Goal: Find specific page/section: Find specific page/section

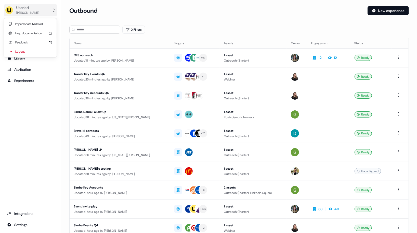
click at [32, 11] on div "[PERSON_NAME]" at bounding box center [27, 12] width 23 height 5
click at [36, 105] on div "Userled [PERSON_NAME] Impersonate (Admin) Help documentation Feedback Logout Pr…" at bounding box center [30, 116] width 61 height 233
click at [21, 49] on link "Inbound" at bounding box center [30, 47] width 53 height 8
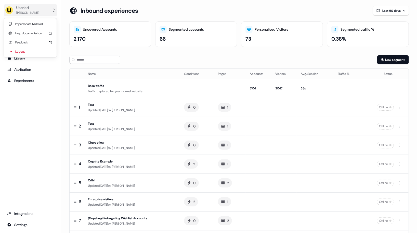
click at [33, 11] on div "[PERSON_NAME]" at bounding box center [27, 12] width 23 height 5
click at [257, 19] on div "Userled [PERSON_NAME] Impersonate (Admin) Help documentation Feedback Logout Pr…" at bounding box center [208, 116] width 417 height 233
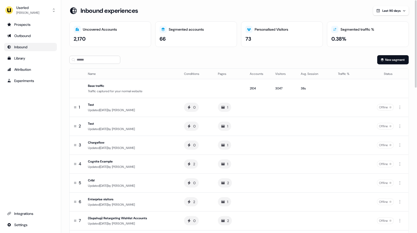
click at [293, 4] on div "Loading... Inbound experiences Last 90 days Uncovered Accounts 2,170 Segmented …" at bounding box center [239, 116] width 356 height 233
click at [30, 11] on div "[PERSON_NAME]" at bounding box center [27, 12] width 23 height 5
click at [296, 5] on div "Userled [PERSON_NAME] Impersonate (Admin) Help documentation Feedback Logout Pr…" at bounding box center [208, 116] width 417 height 233
